Goal: Task Accomplishment & Management: Use online tool/utility

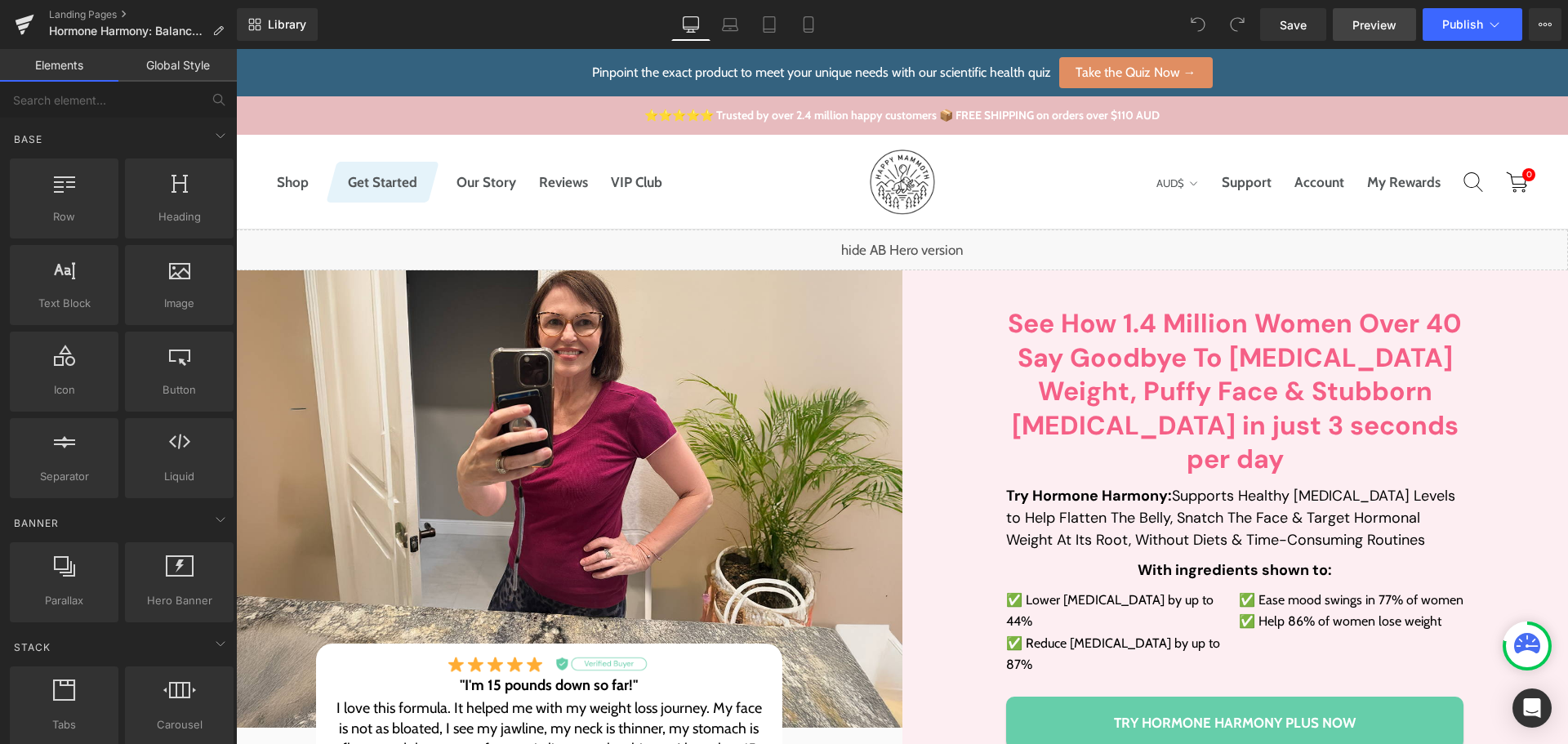
click at [1370, 15] on link "Preview" at bounding box center [1374, 24] width 83 height 32
drag, startPoint x: 771, startPoint y: 27, endPoint x: 251, endPoint y: 433, distance: 659.7
click at [771, 27] on icon at bounding box center [769, 24] width 17 height 17
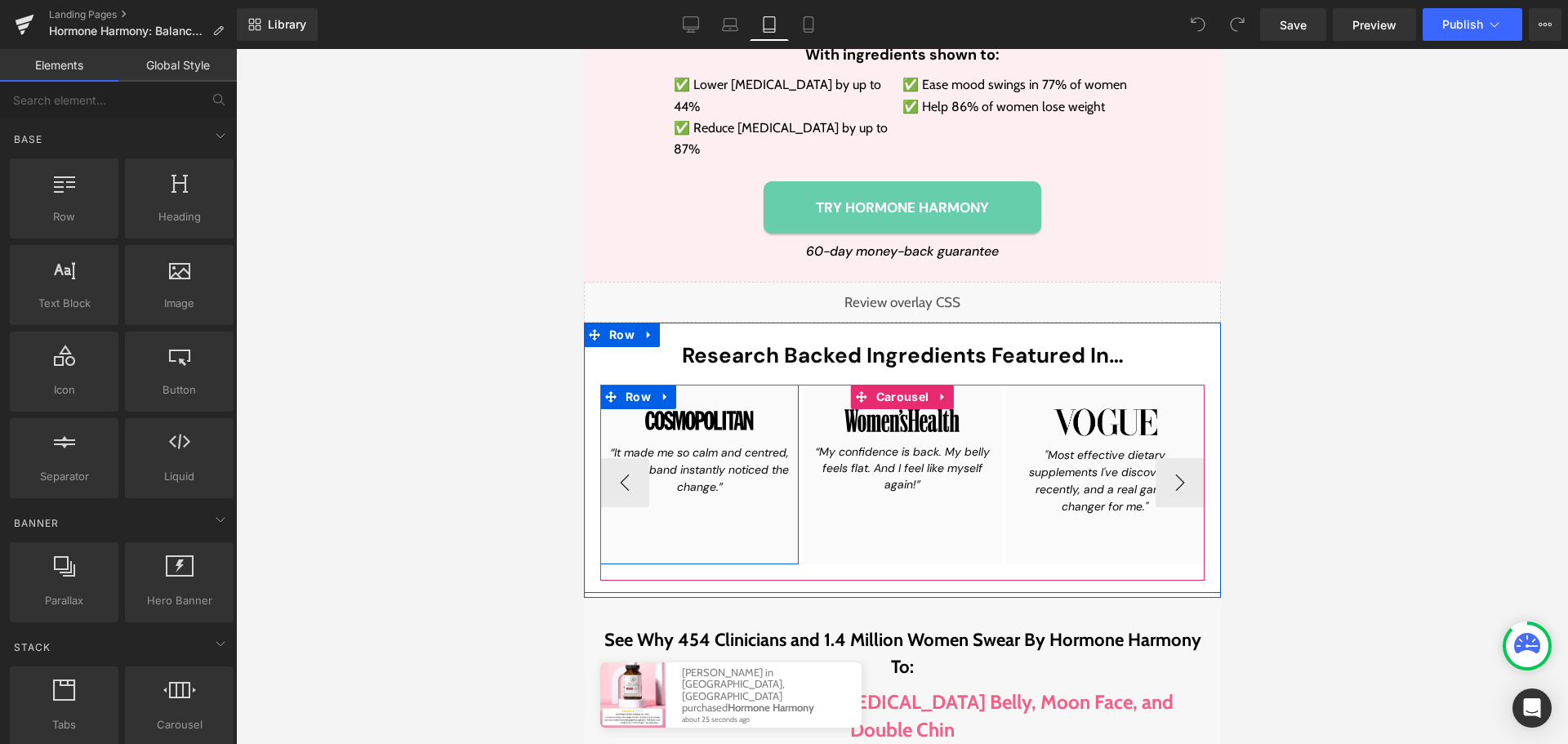
scroll to position [1797, 0]
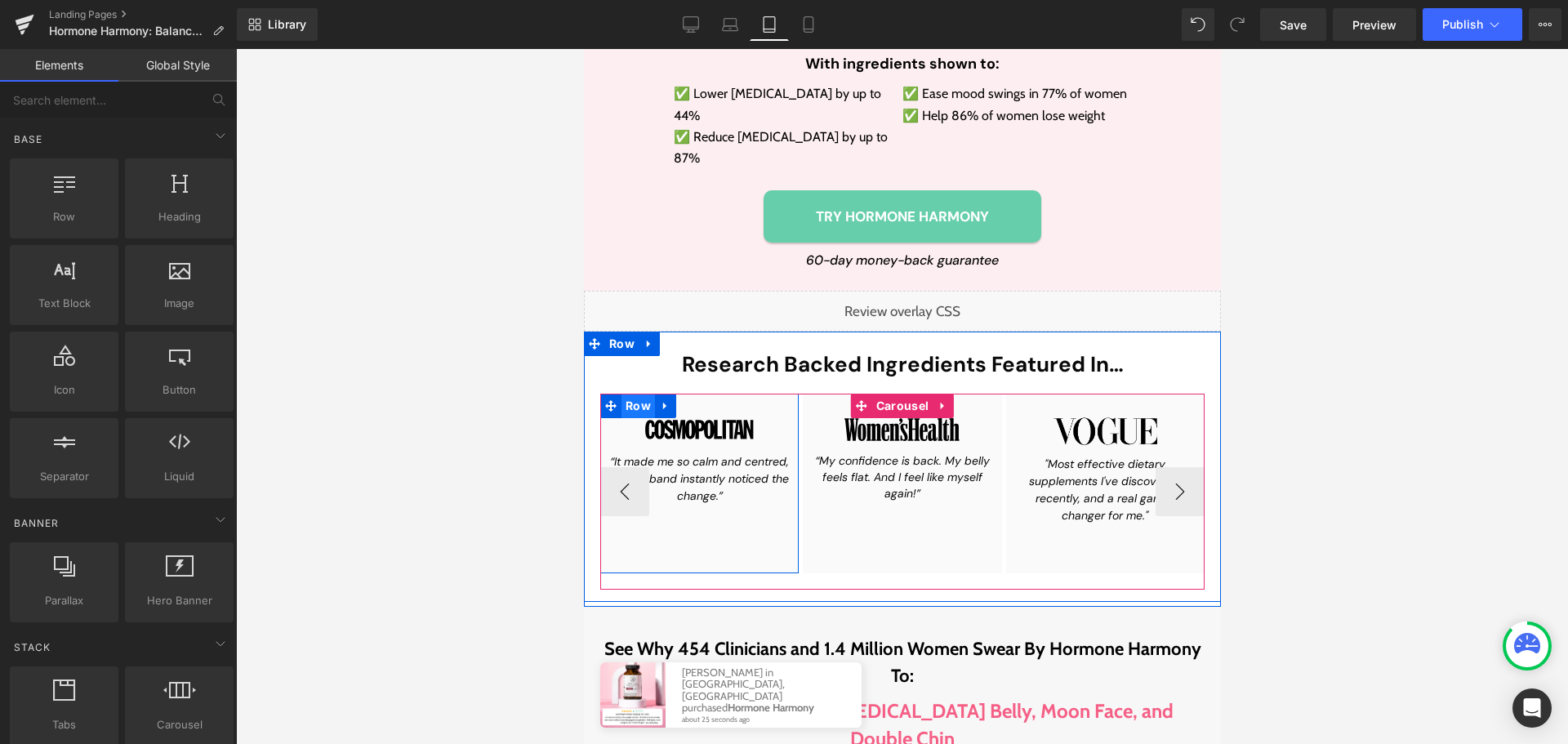
click at [633, 393] on span "Row" at bounding box center [637, 406] width 33 height 24
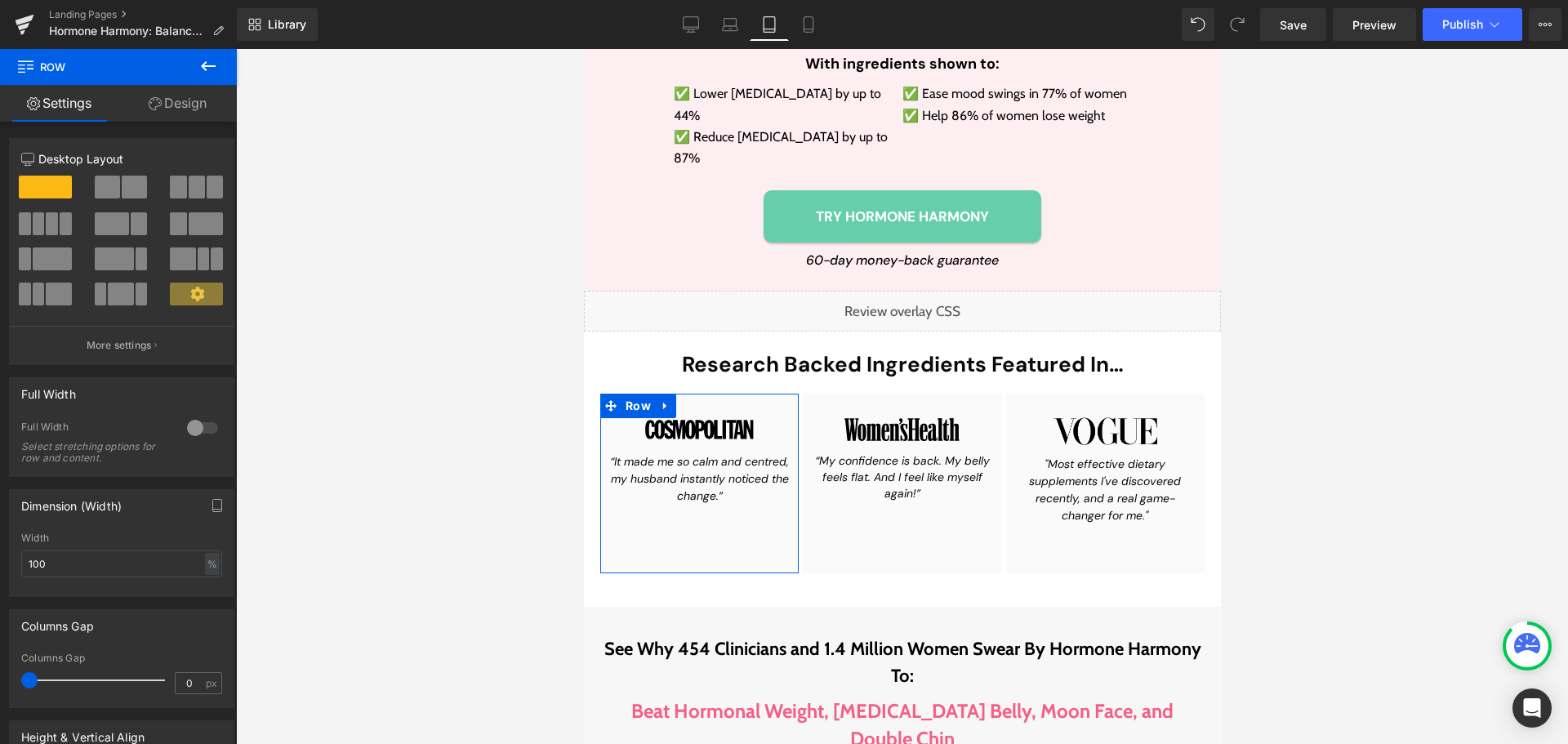
click at [174, 117] on link "Design" at bounding box center [177, 103] width 118 height 37
click at [0, 0] on div "Spacing" at bounding box center [0, 0] width 0 height 0
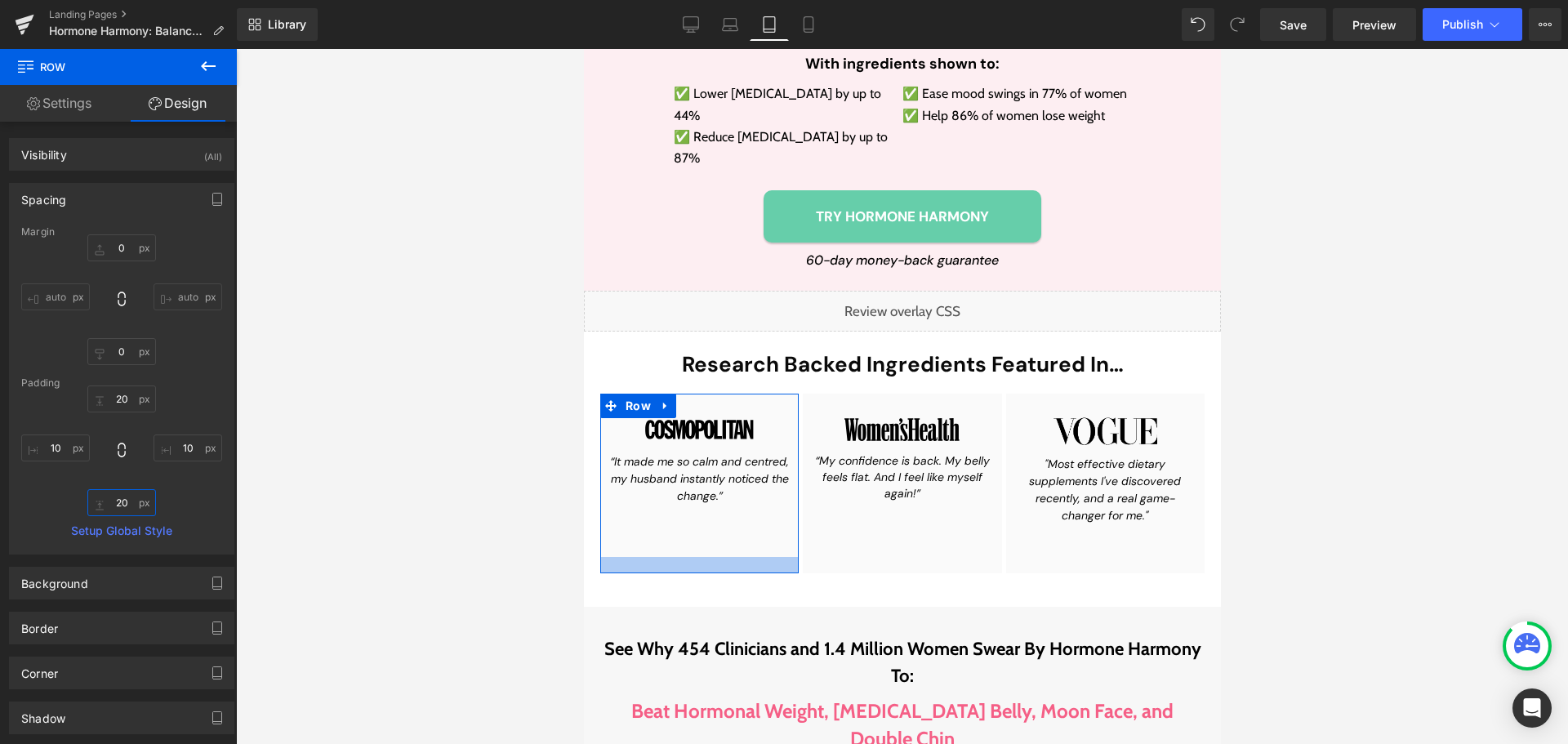
click at [118, 509] on input "text" at bounding box center [121, 503] width 68 height 27
type input "0"
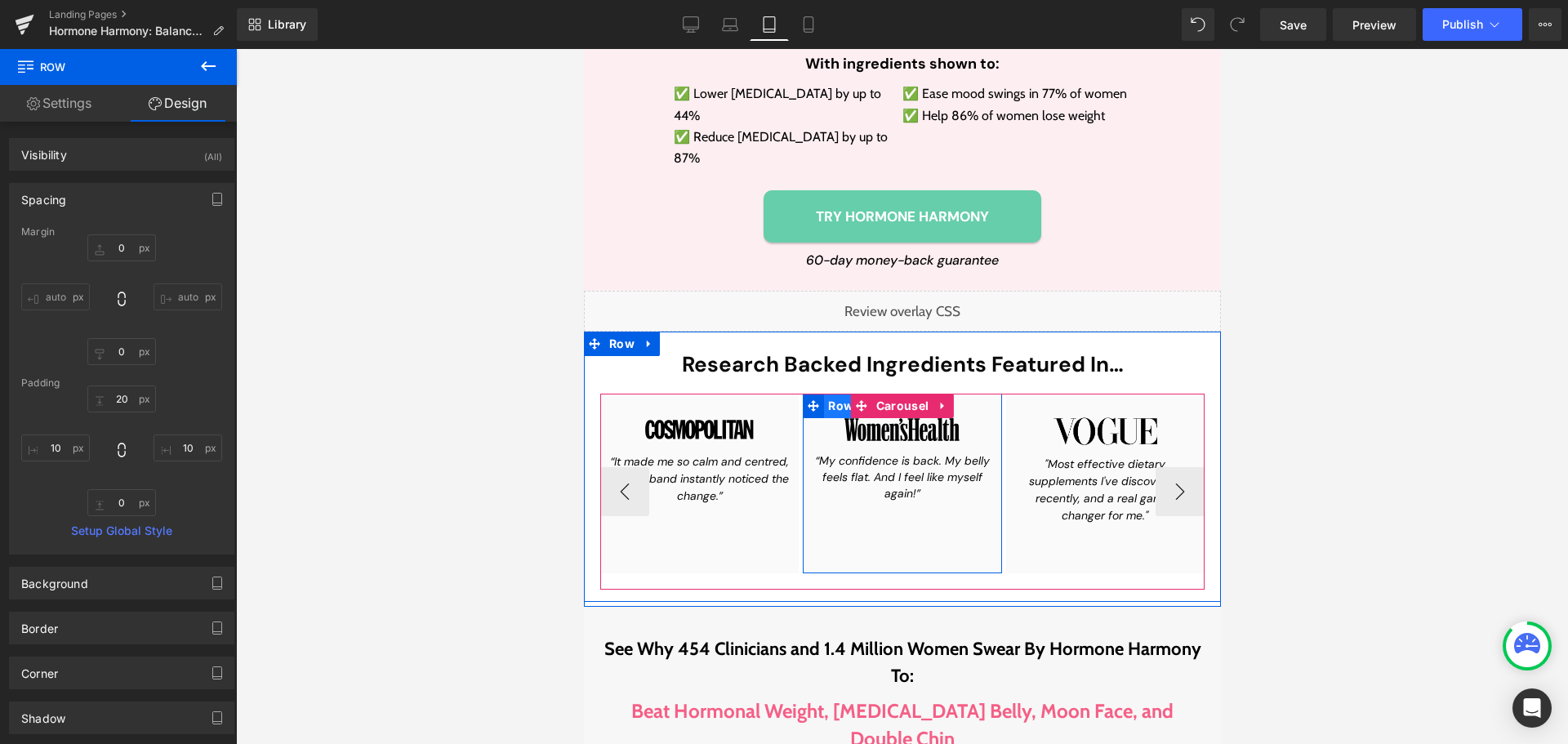
click at [823, 393] on span "Row" at bounding box center [840, 406] width 33 height 24
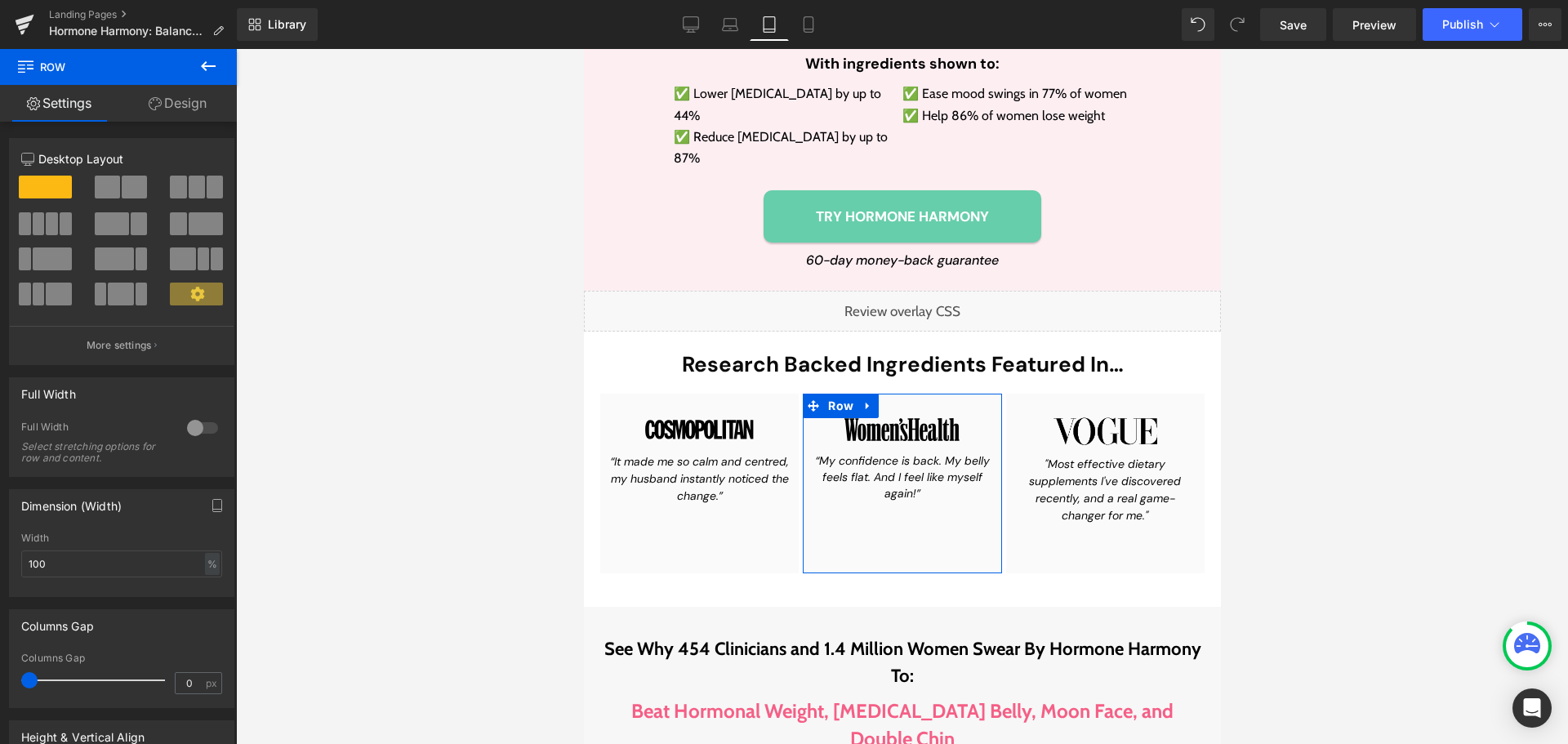
click at [170, 112] on link "Design" at bounding box center [177, 103] width 118 height 37
click at [0, 0] on div "Background" at bounding box center [0, 0] width 0 height 0
click at [0, 0] on div "Spacing" at bounding box center [0, 0] width 0 height 0
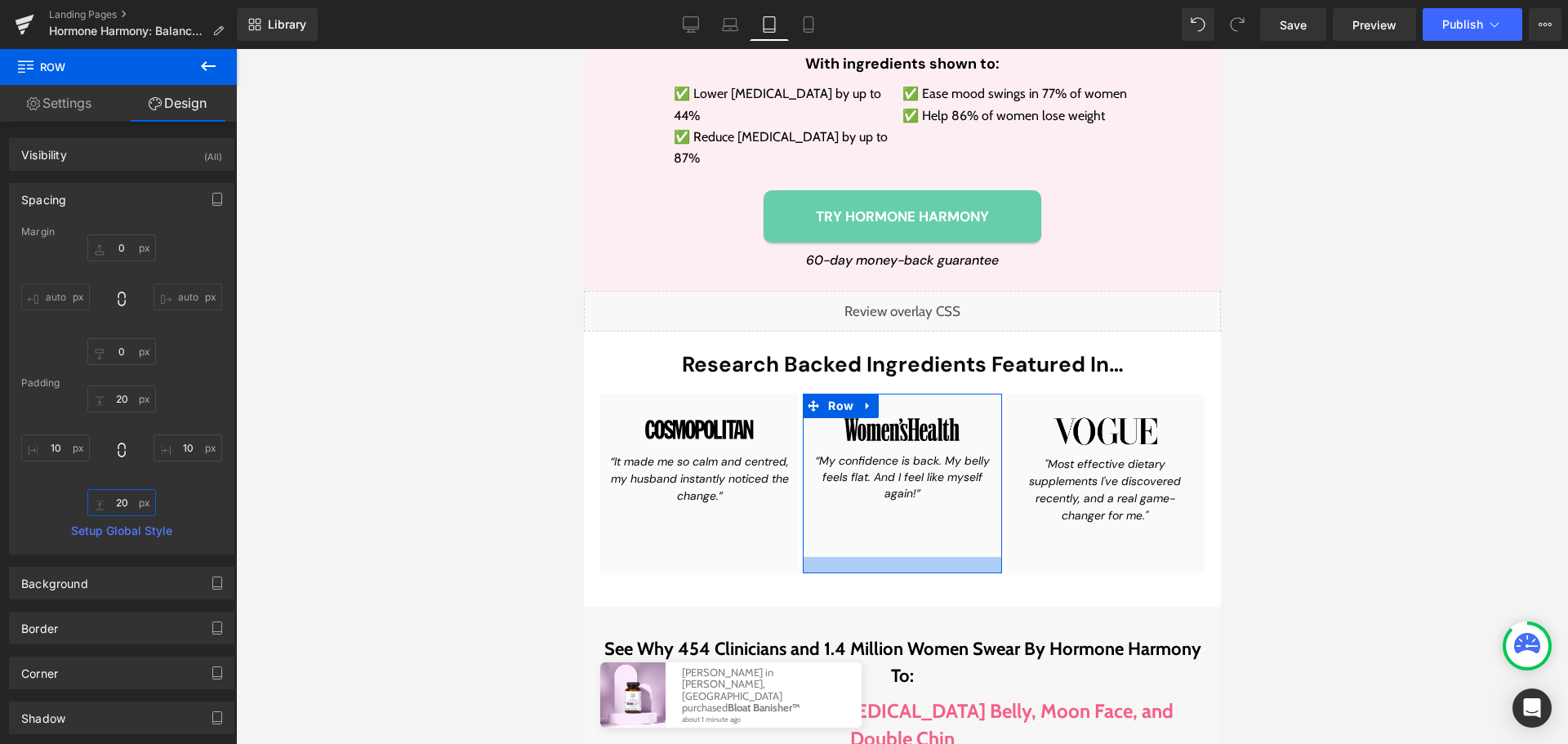
click at [127, 507] on input "text" at bounding box center [121, 503] width 68 height 27
type input "0"
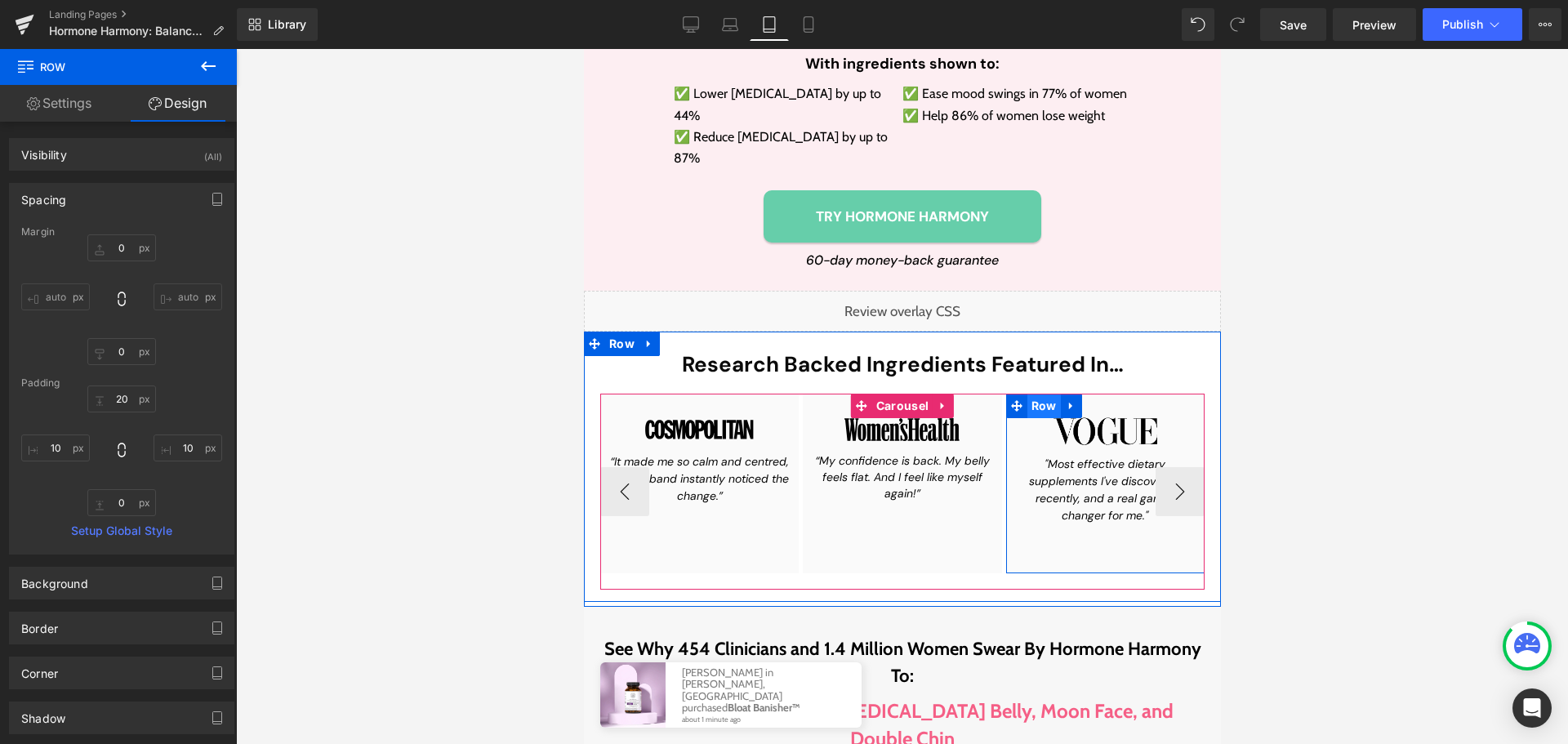
click at [1039, 393] on span "Row" at bounding box center [1044, 406] width 33 height 24
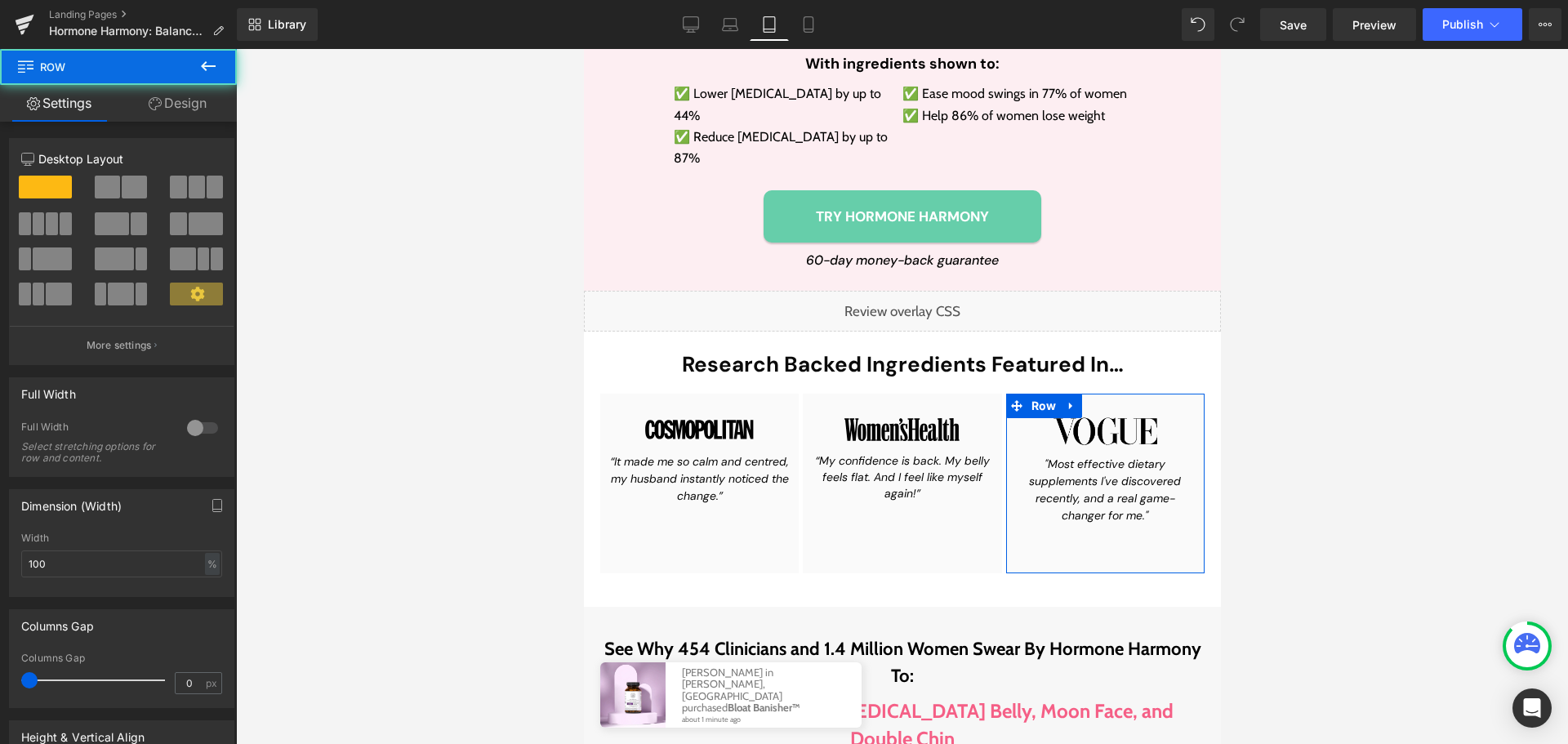
click at [177, 103] on link "Design" at bounding box center [177, 103] width 118 height 37
click at [0, 0] on div "Spacing" at bounding box center [0, 0] width 0 height 0
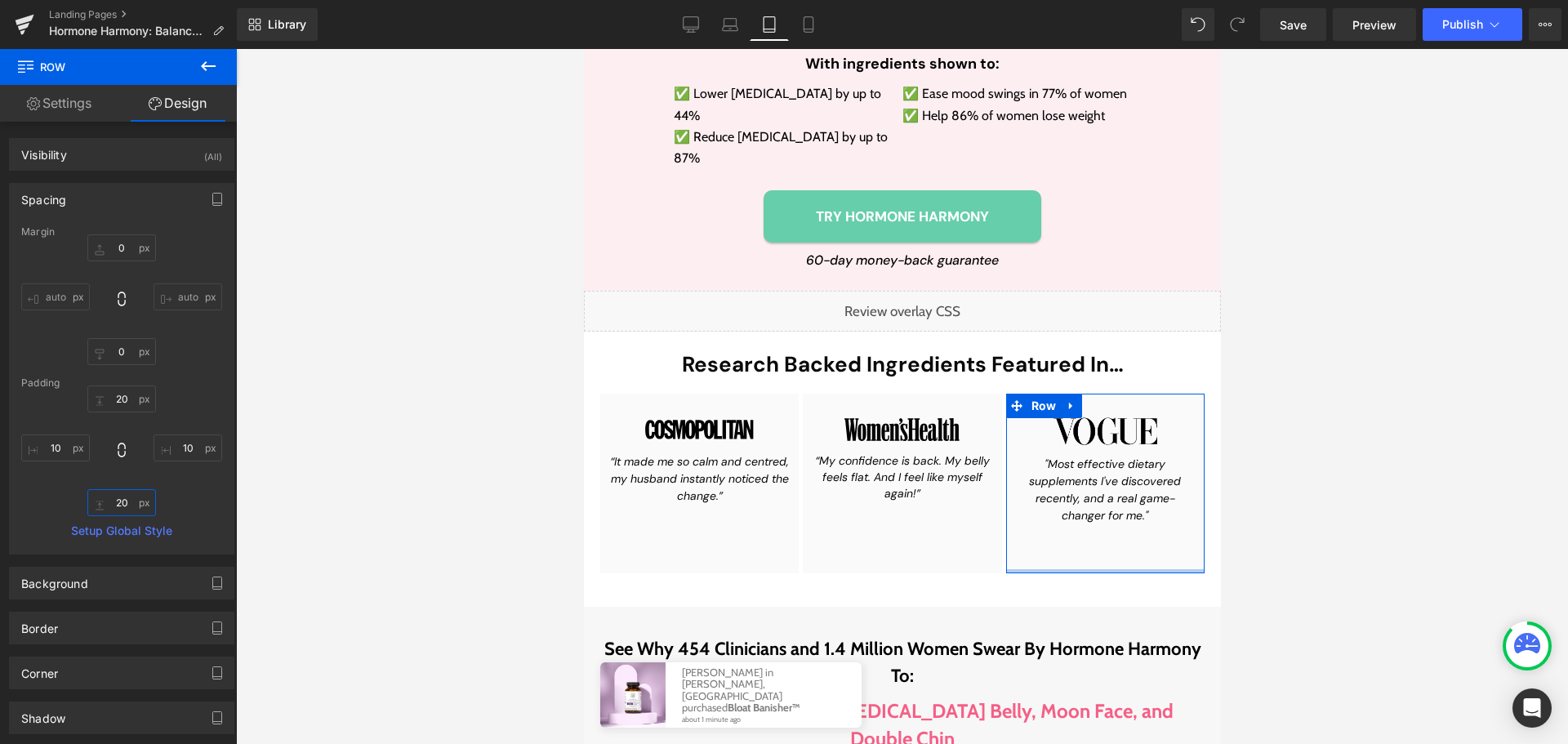
click at [129, 508] on input "text" at bounding box center [121, 503] width 68 height 27
type input "0"
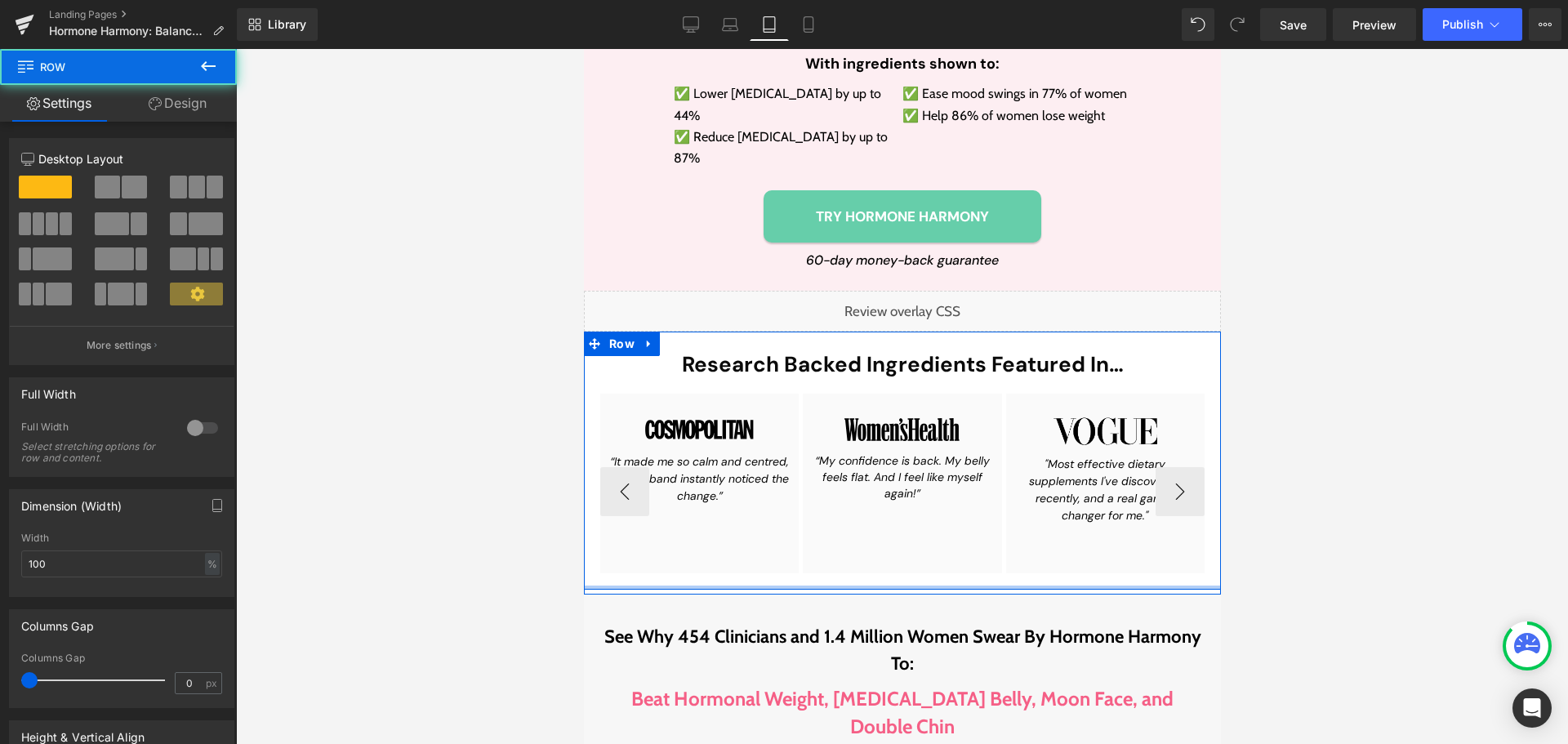
drag, startPoint x: 669, startPoint y: 444, endPoint x: 670, endPoint y: 421, distance: 23.0
click at [670, 421] on div "Research Backed Ingredients Featured In… Heading Image “It made me so calm and …" at bounding box center [901, 460] width 637 height 258
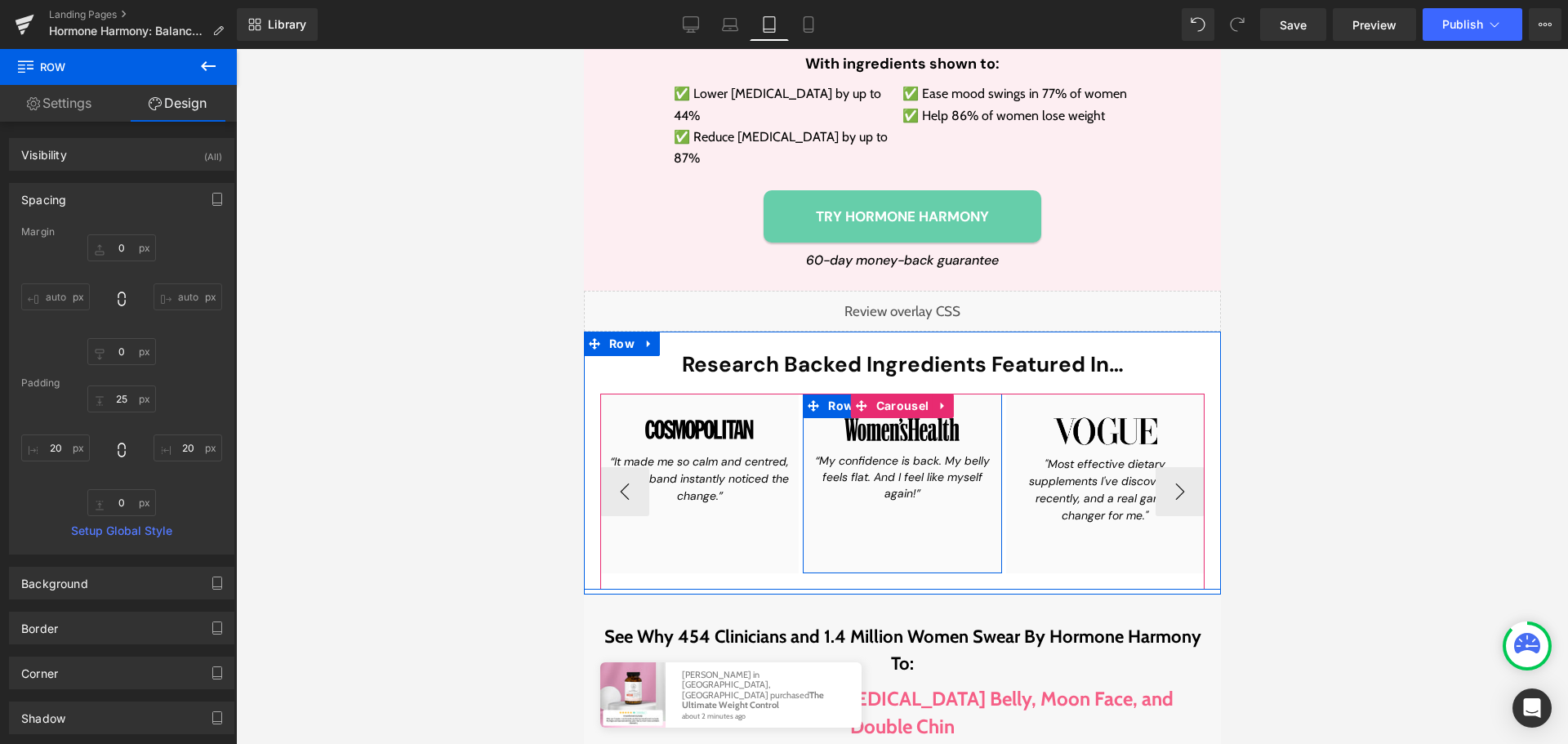
click at [872, 428] on div "Image “My confidence is back. My belly feels flat. And I feel like myself again…" at bounding box center [901, 500] width 182 height 180
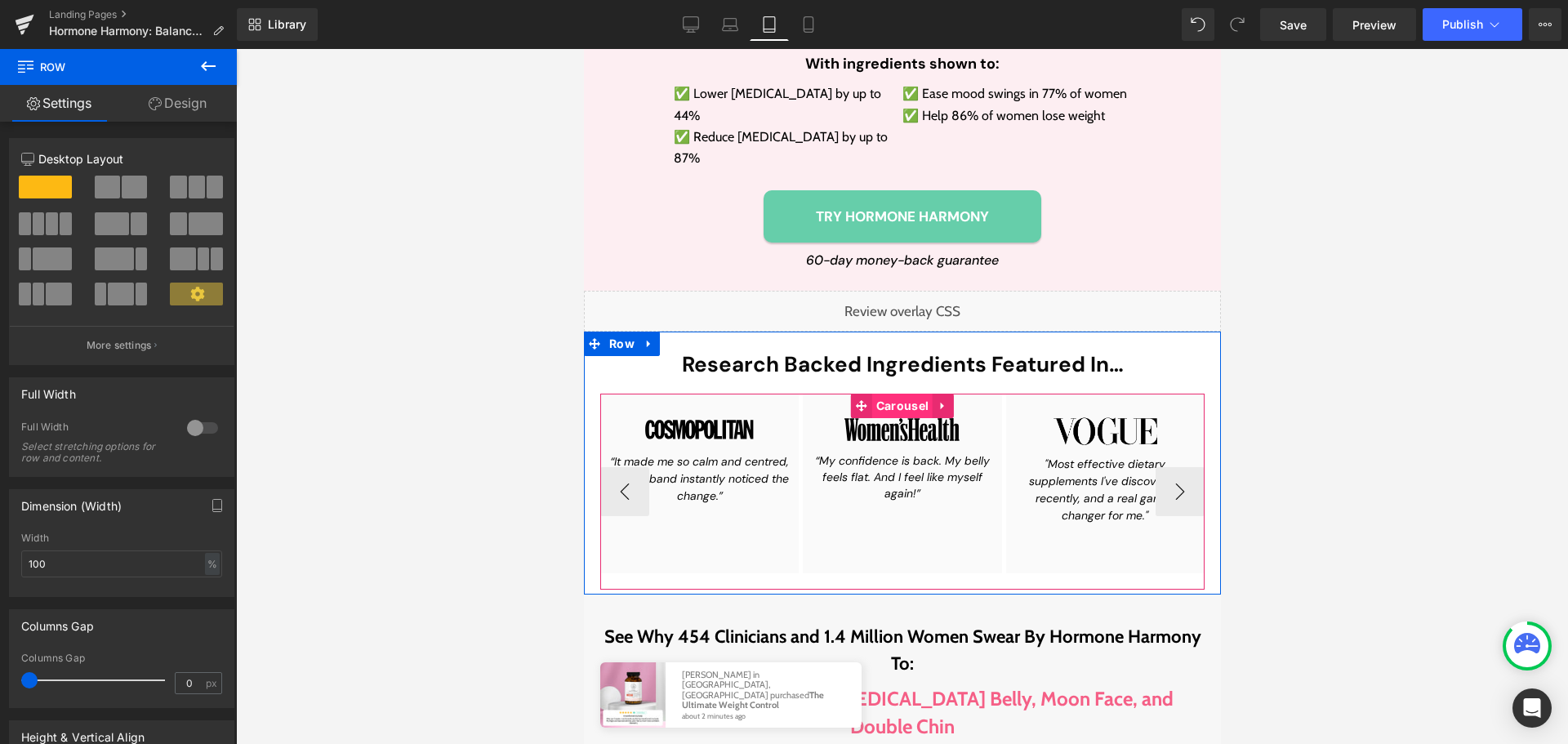
click at [904, 393] on span "Carousel" at bounding box center [901, 406] width 60 height 24
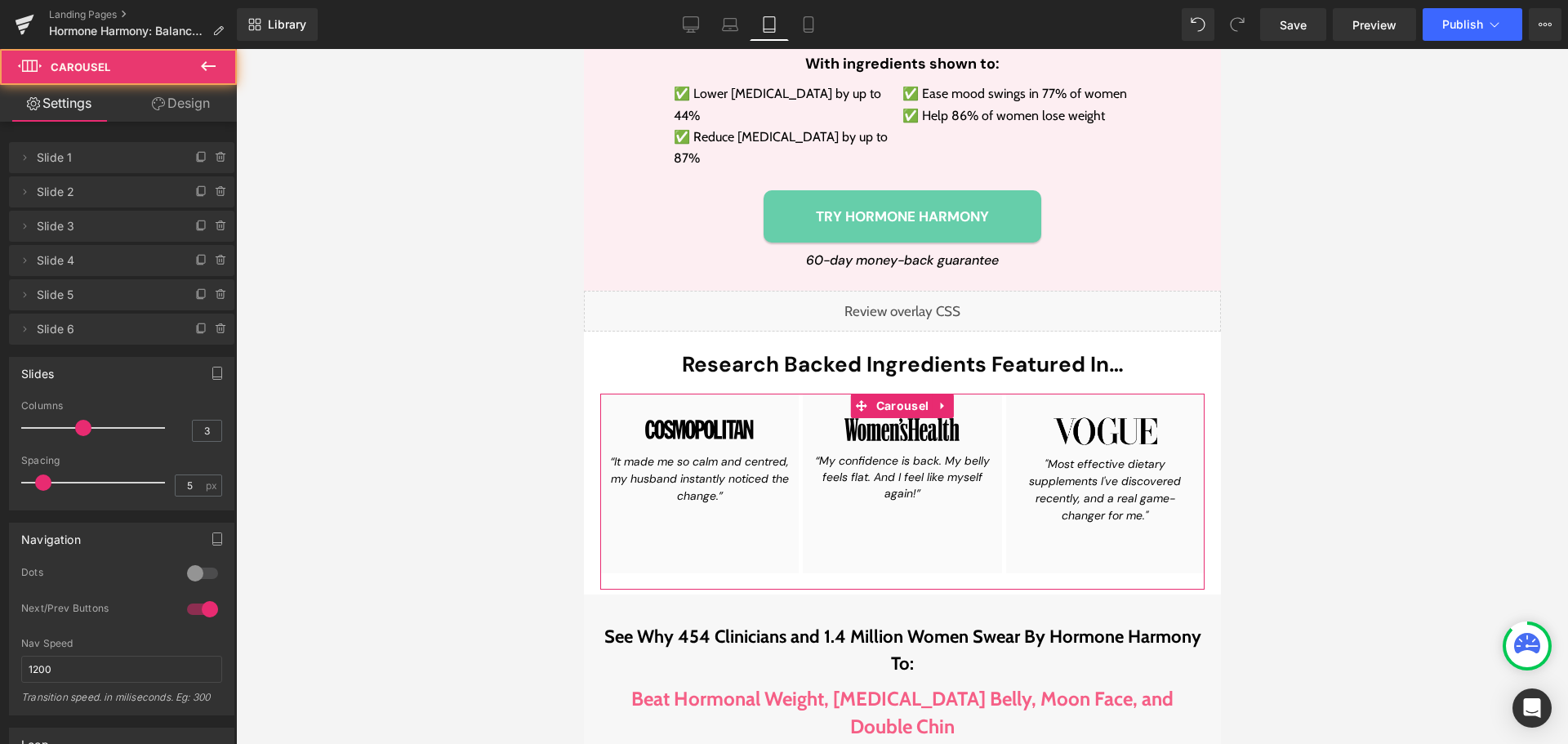
click at [173, 92] on link "Design" at bounding box center [180, 103] width 118 height 37
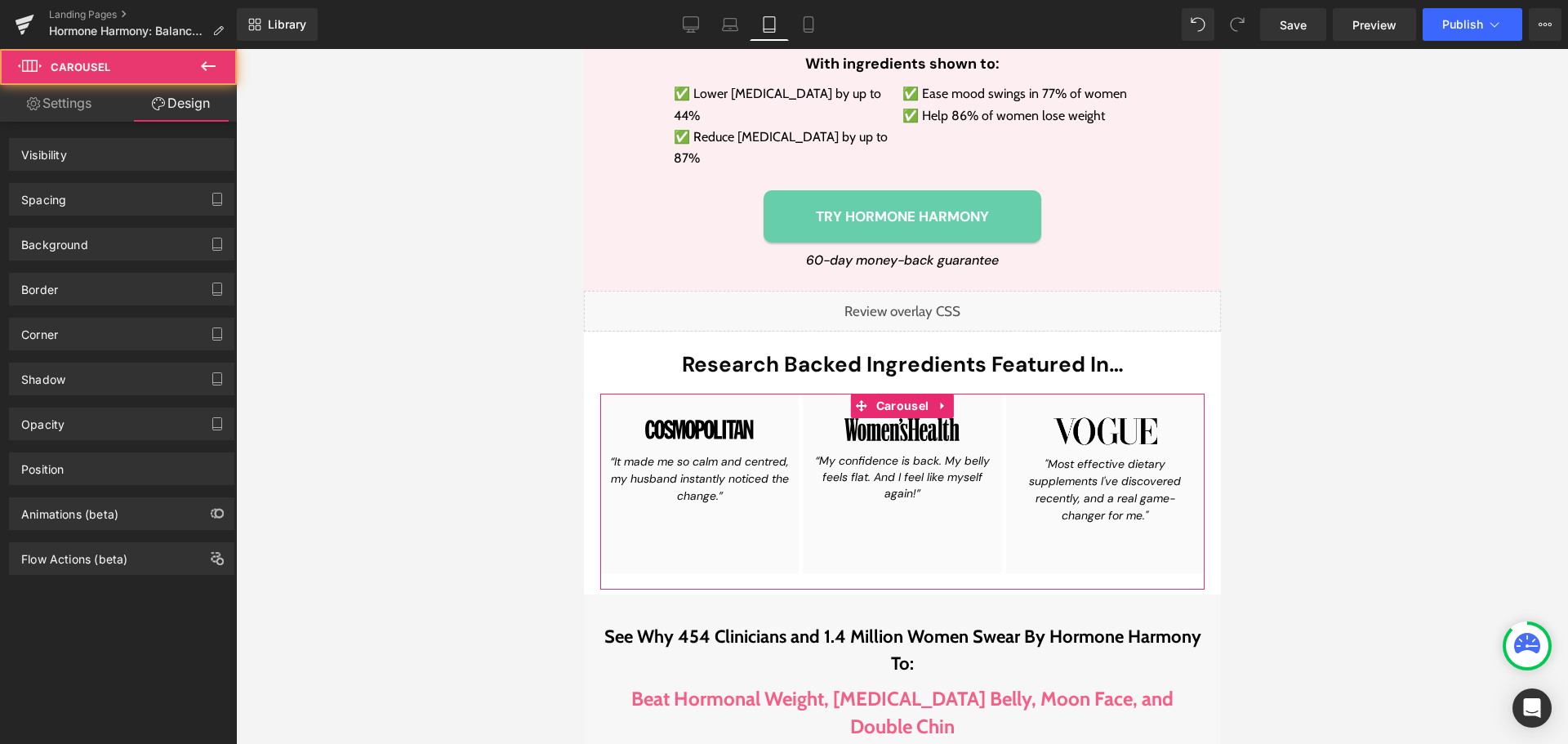
click at [145, 189] on div "Spacing" at bounding box center [121, 199] width 224 height 31
